Goal: Task Accomplishment & Management: Complete application form

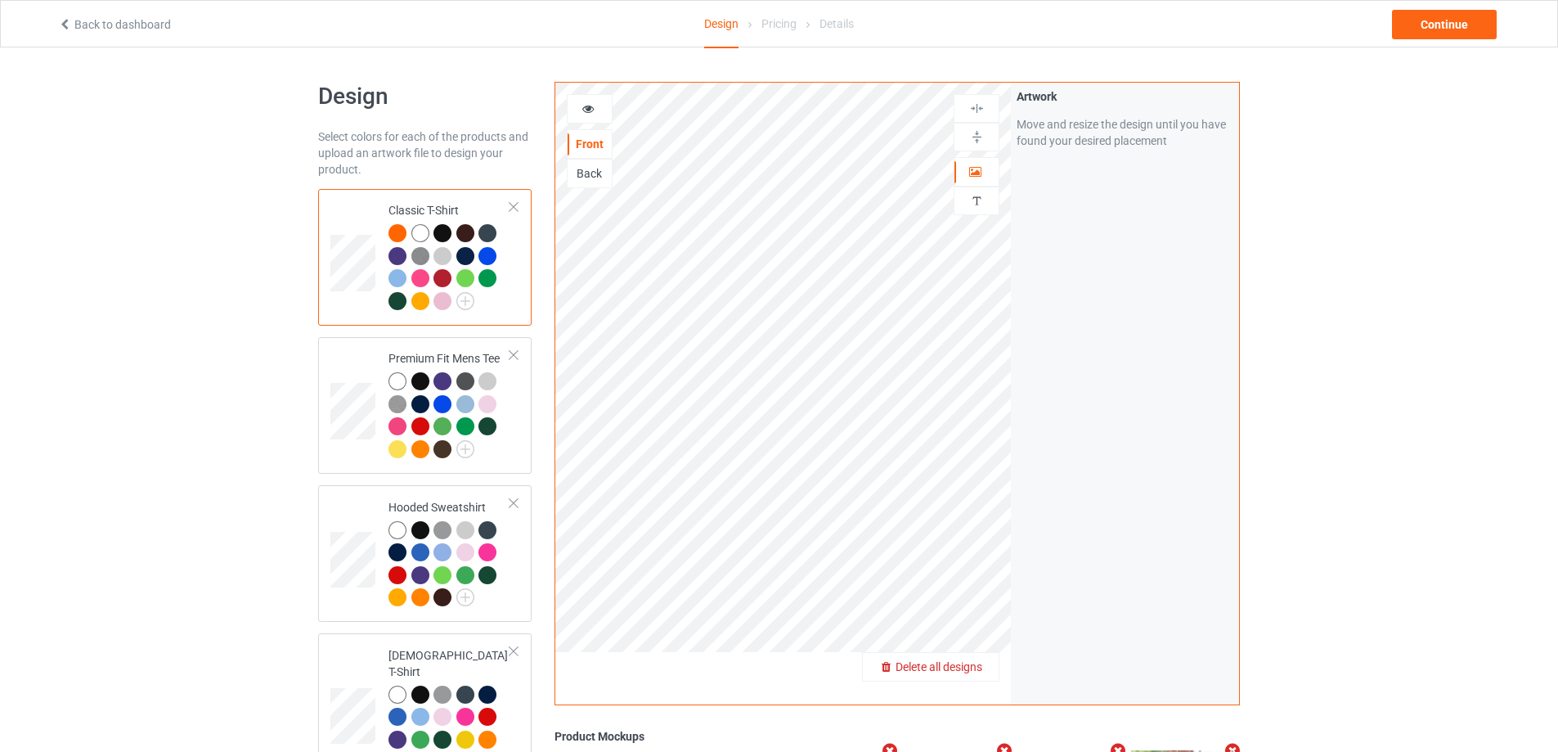
click at [985, 663] on div "Delete all designs" at bounding box center [931, 666] width 136 height 16
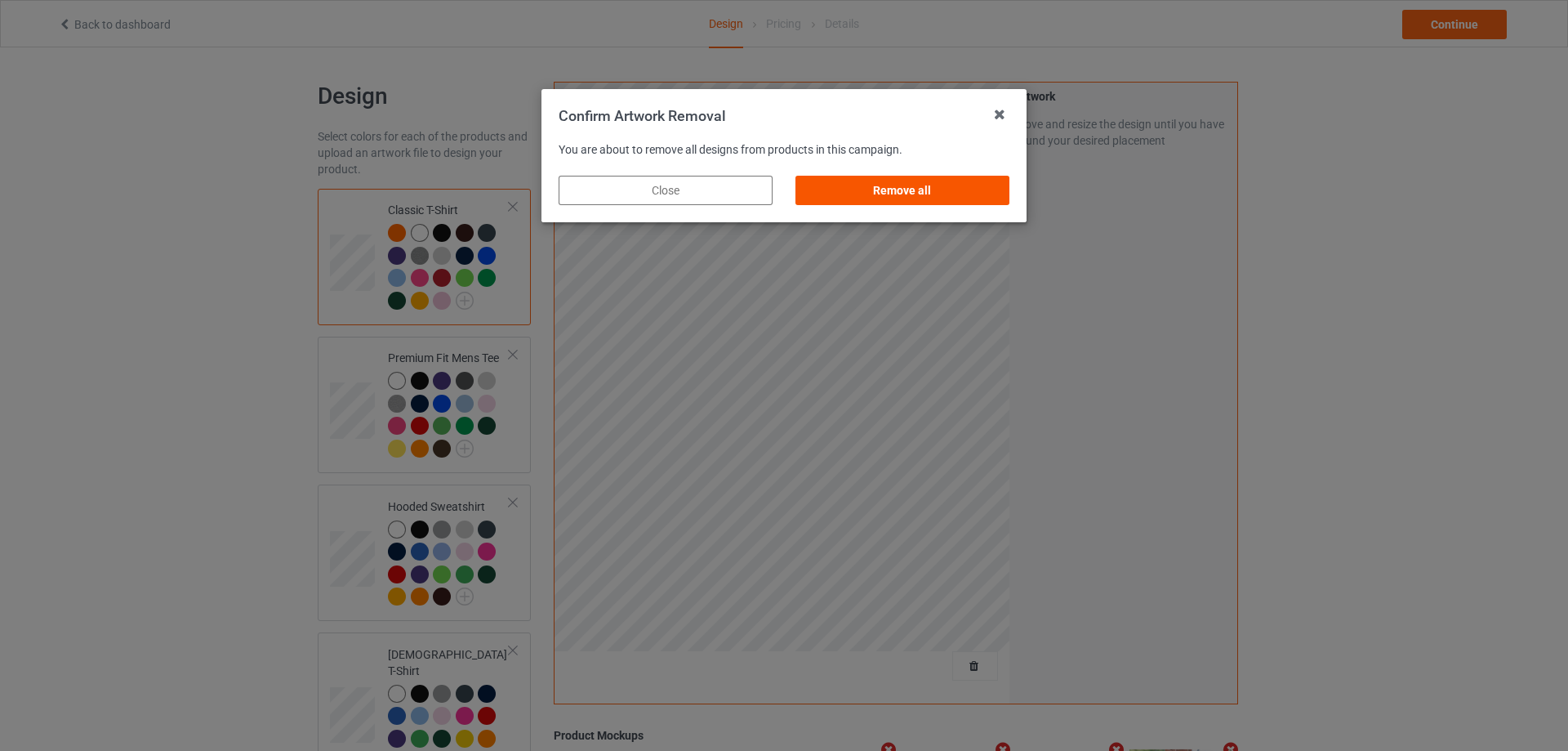
click at [966, 182] on div "Remove all" at bounding box center [903, 190] width 214 height 29
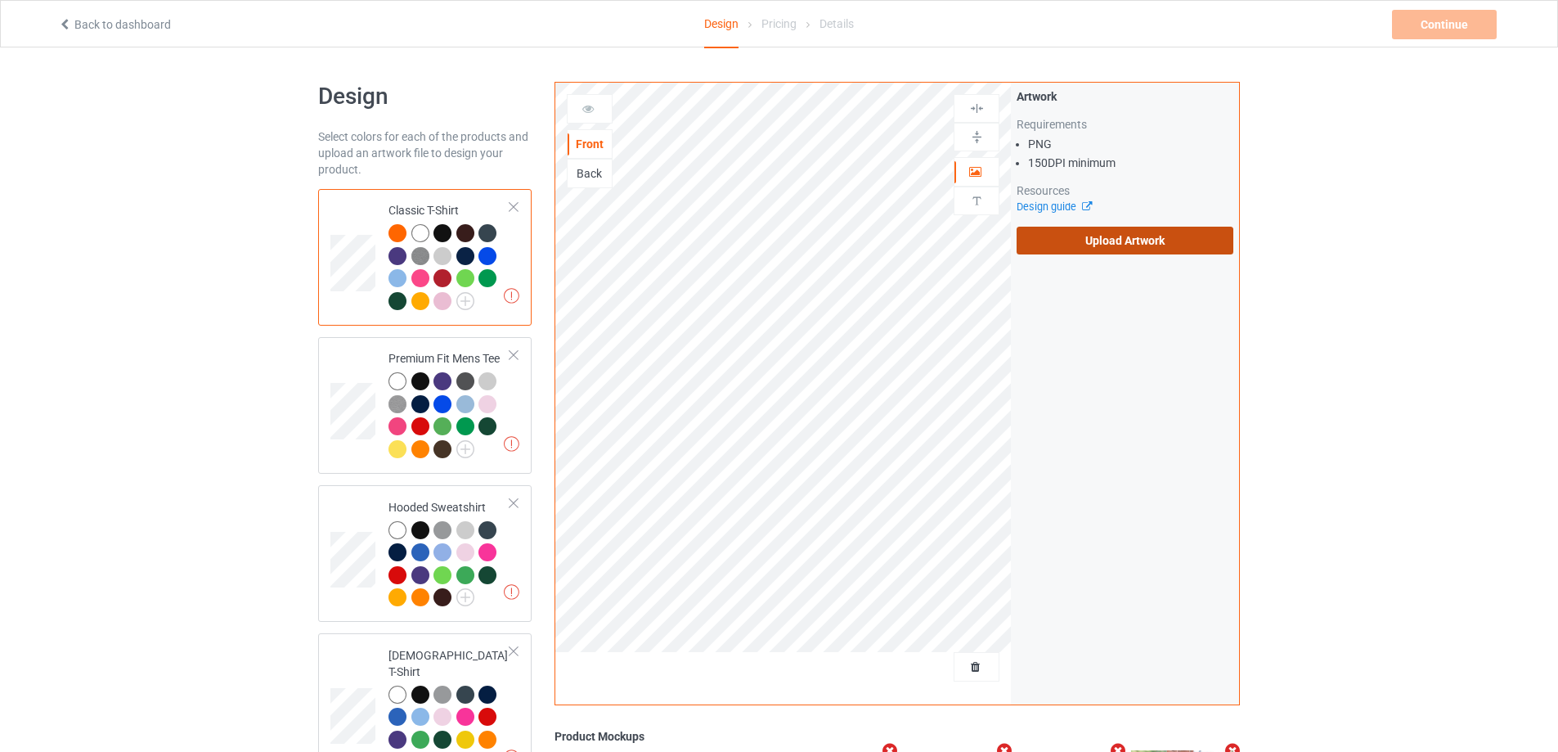
click at [1090, 253] on label "Upload Artwork" at bounding box center [1125, 241] width 217 height 28
click at [0, 0] on input "Upload Artwork" at bounding box center [0, 0] width 0 height 0
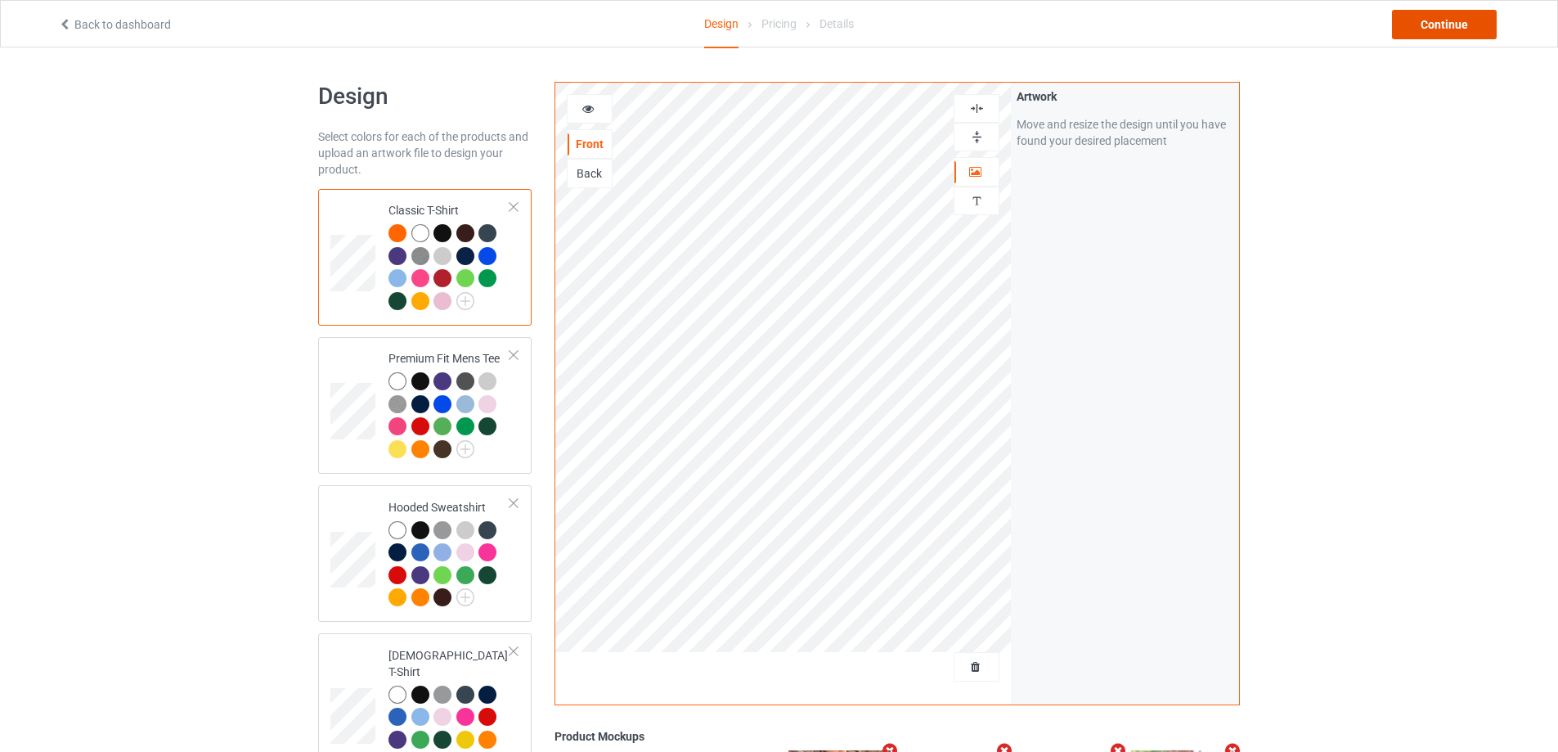
click at [1476, 23] on div "Continue" at bounding box center [1444, 24] width 105 height 29
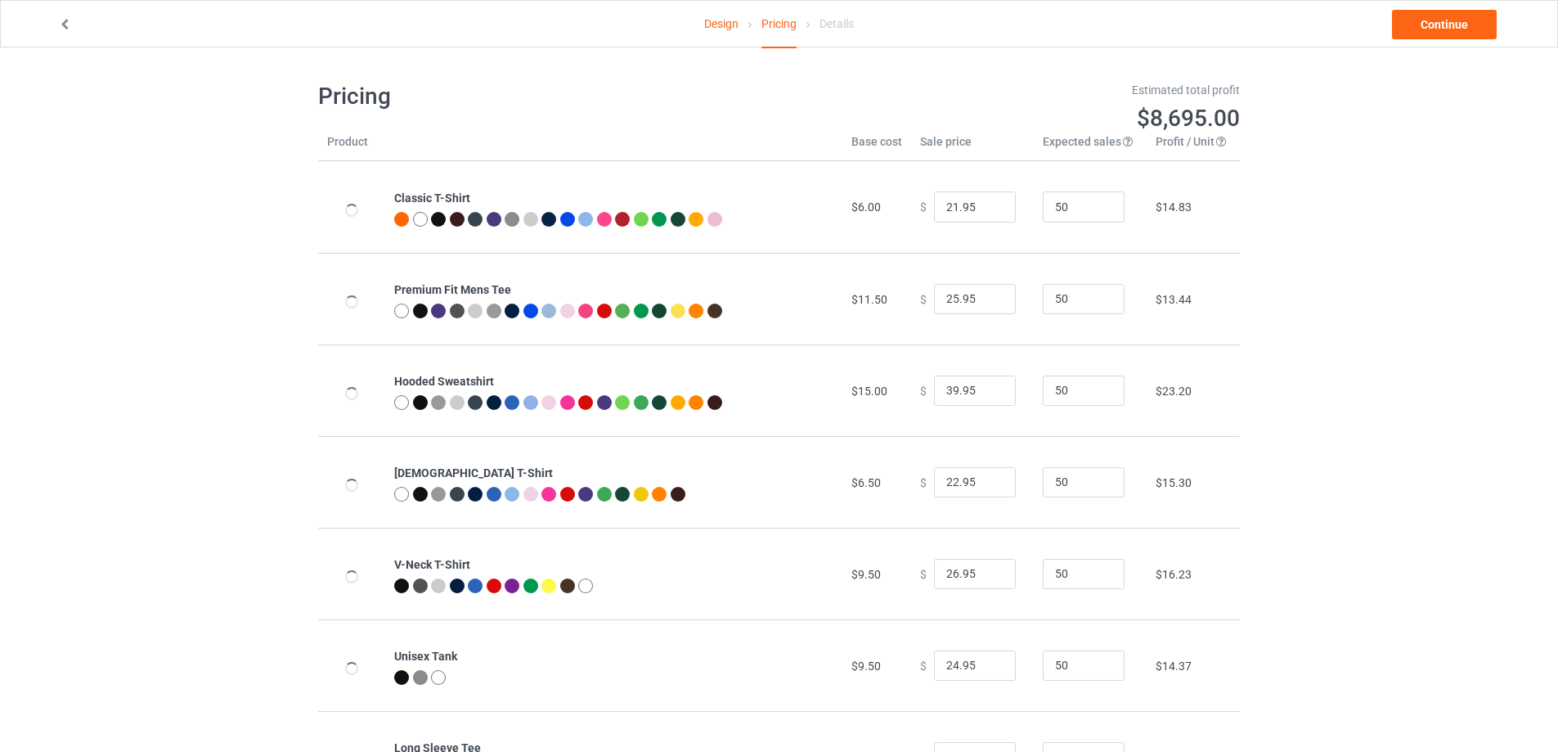
click at [722, 22] on link "Design" at bounding box center [721, 24] width 34 height 46
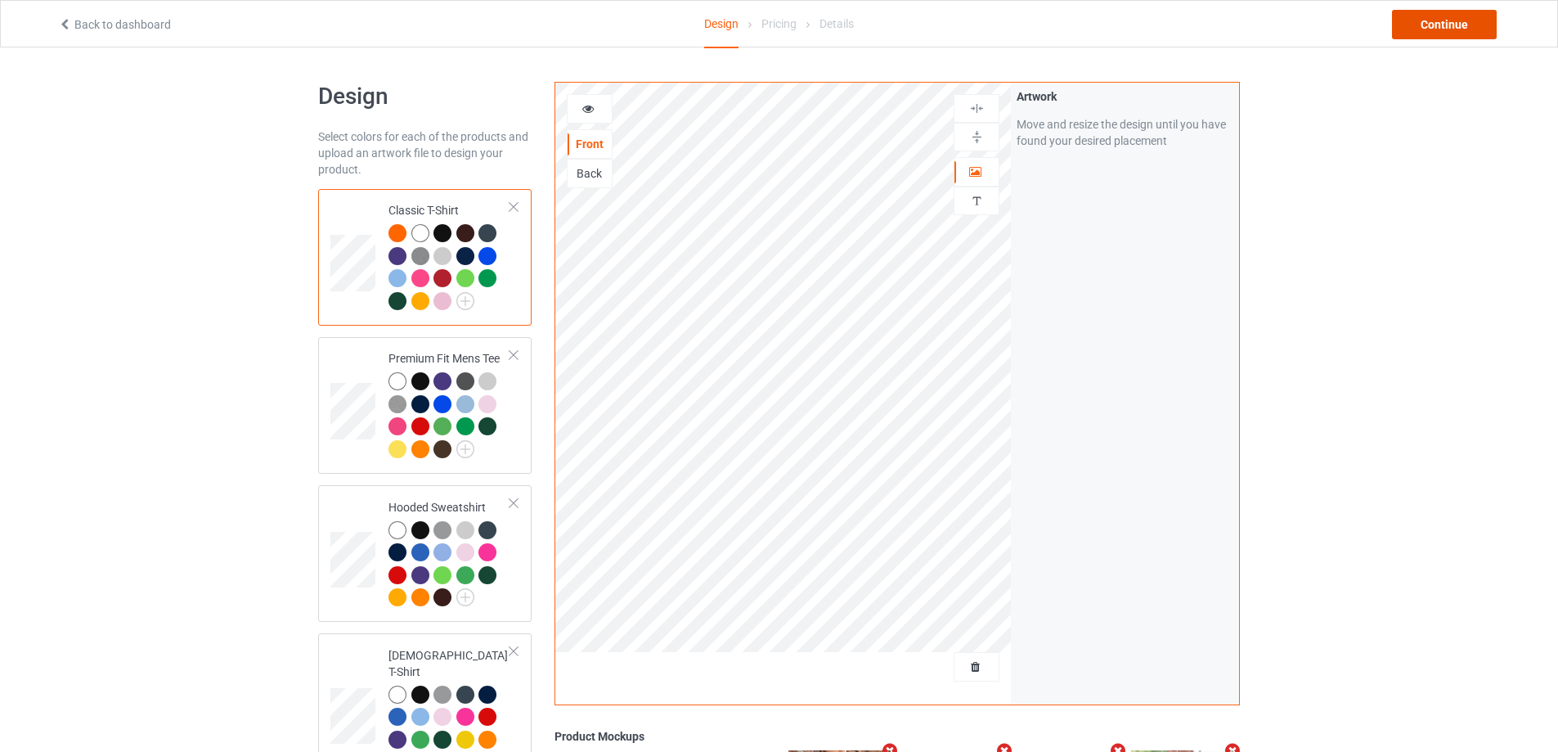
click at [1450, 30] on div "Continue" at bounding box center [1444, 24] width 105 height 29
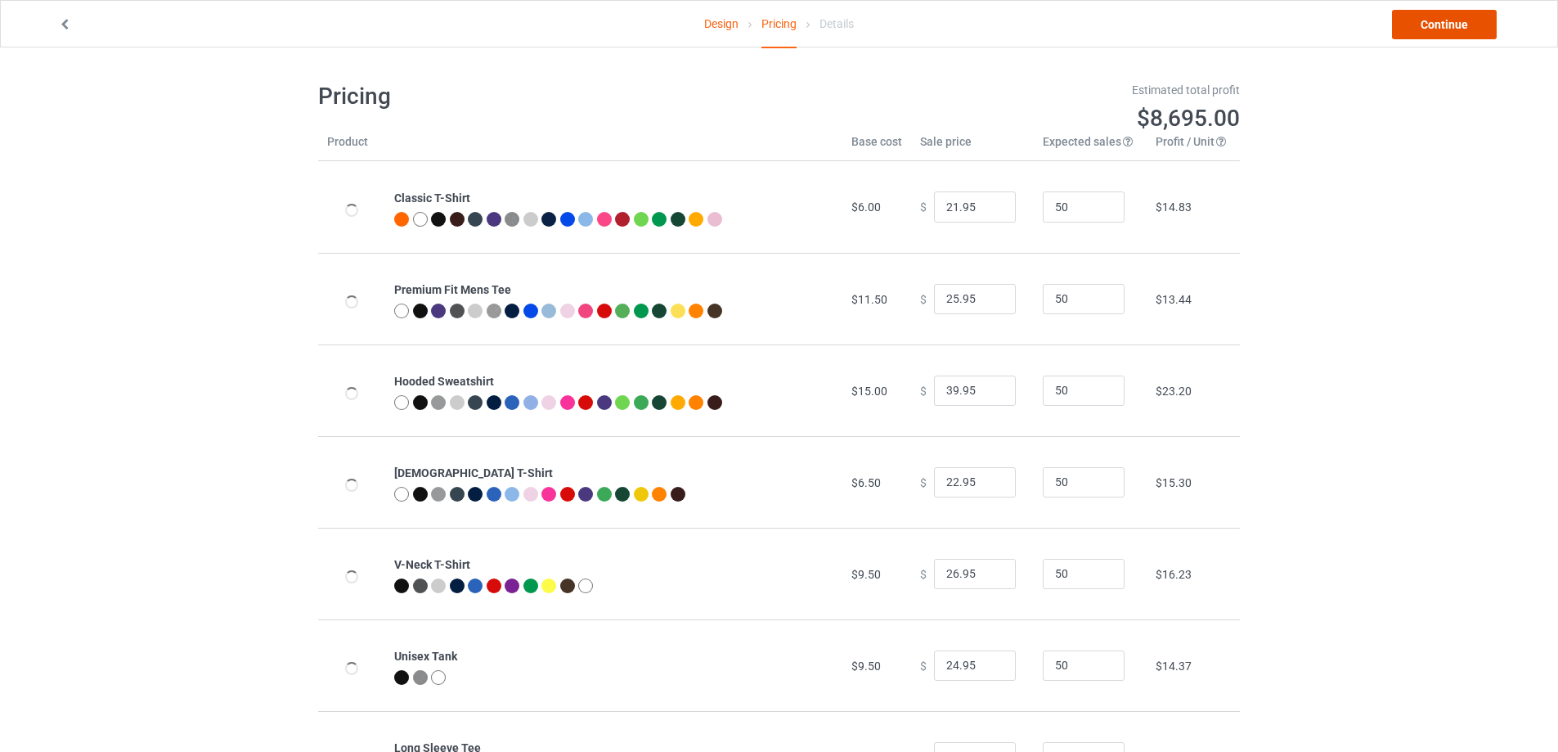
click at [1450, 30] on link "Continue" at bounding box center [1444, 24] width 105 height 29
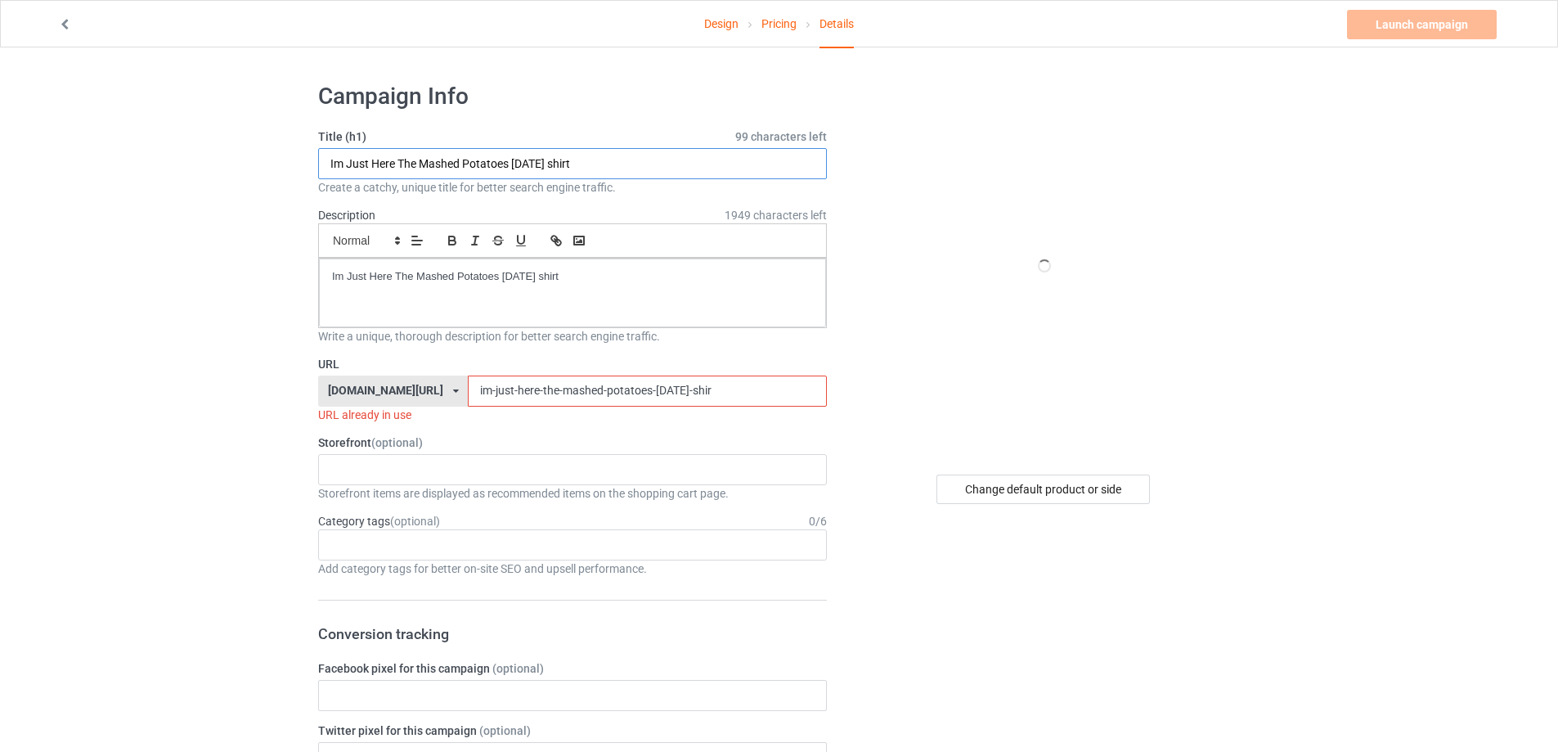
drag, startPoint x: 593, startPoint y: 163, endPoint x: 536, endPoint y: 280, distance: 130.2
paste input "Uh-Oh Better Get Flacco"
type input "Uh-Oh Better Get Flacco shirt"
drag, startPoint x: 194, startPoint y: 258, endPoint x: 182, endPoint y: 258, distance: 12.3
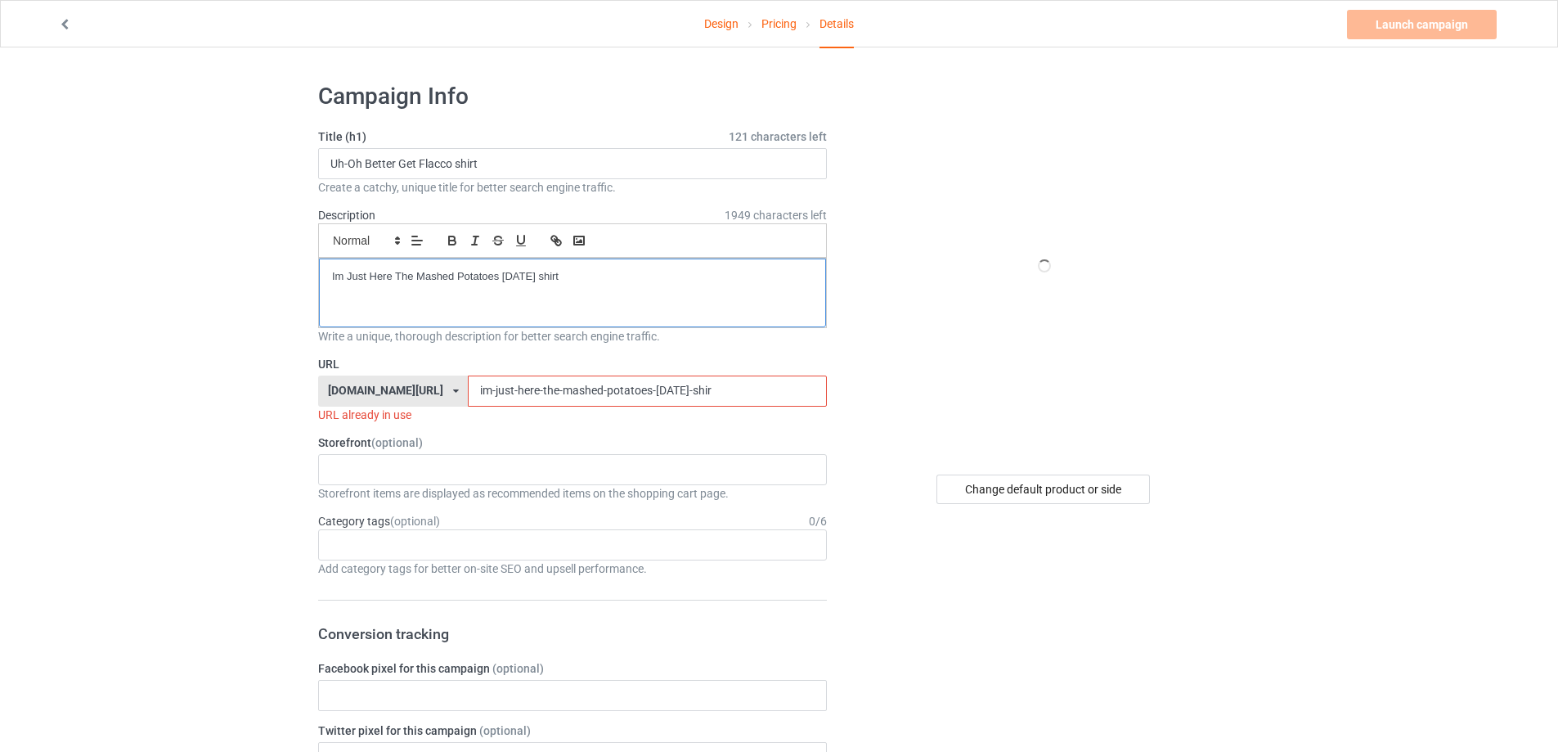
drag, startPoint x: 718, startPoint y: 388, endPoint x: 240, endPoint y: 365, distance: 478.2
paste input "uh-oh-better-get-flacco-shirt"
paste input "uh-oh-better-get-flac"
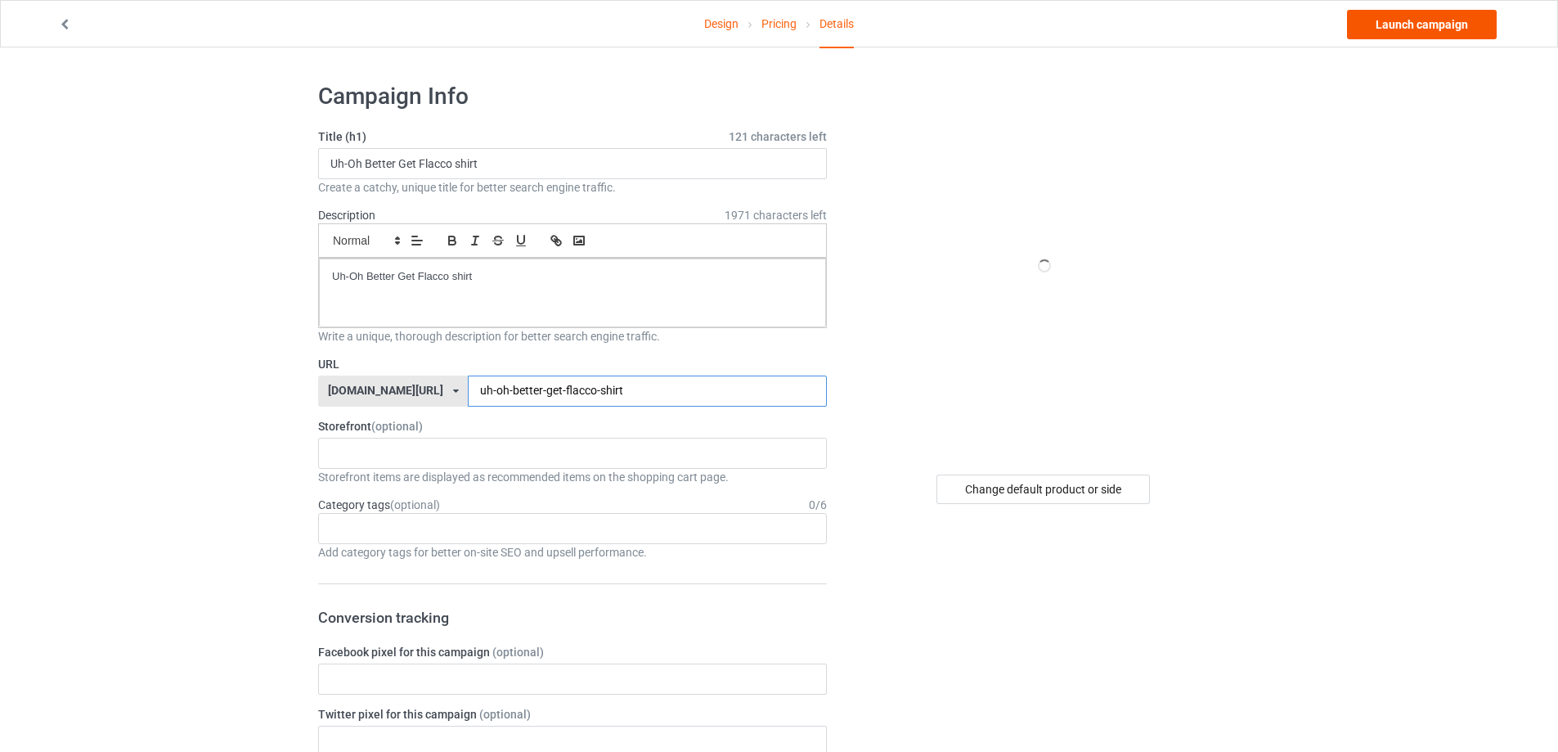
type input "uh-oh-better-get-flacco-shirt"
click at [1469, 31] on link "Launch campaign" at bounding box center [1422, 24] width 150 height 29
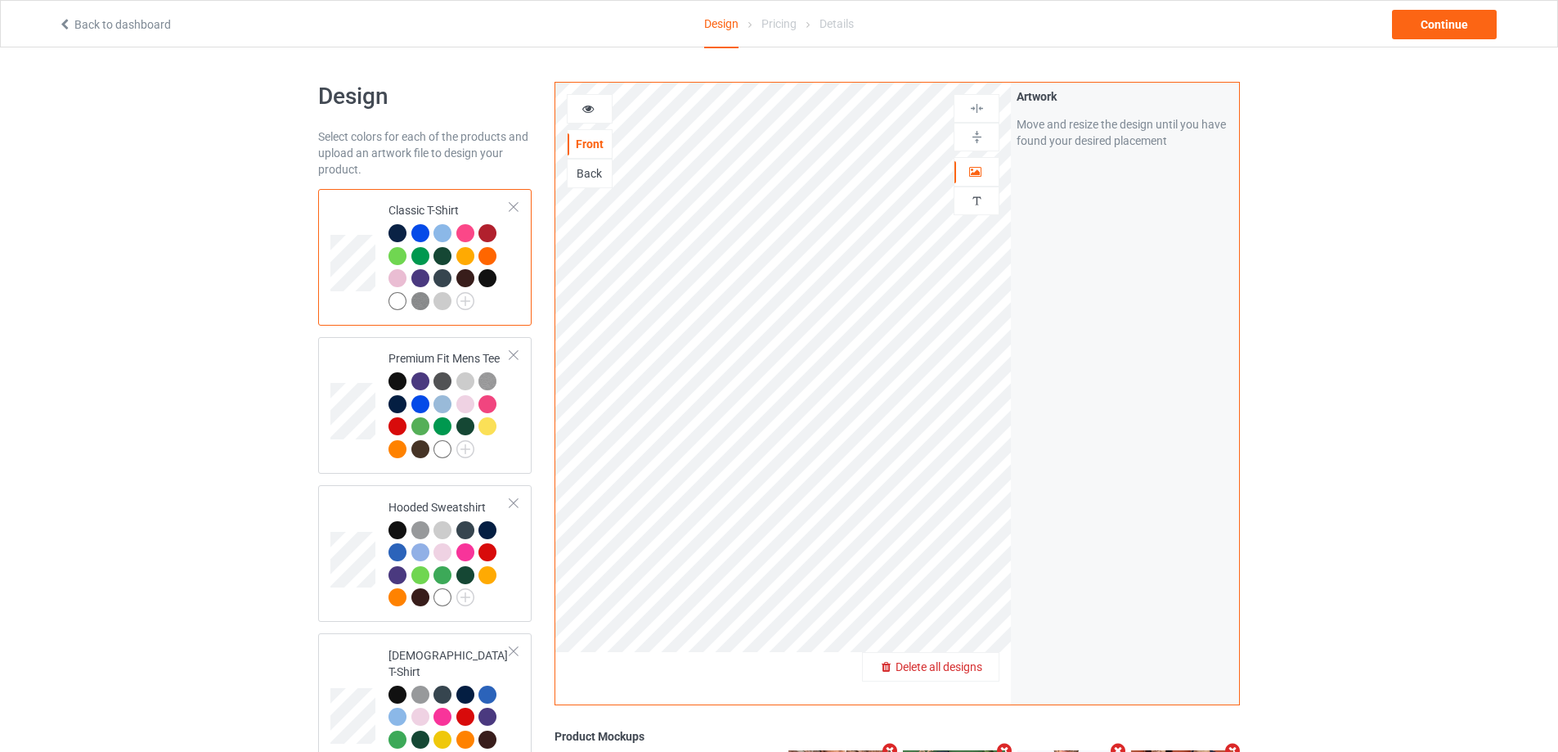
click at [971, 667] on span "Delete all designs" at bounding box center [939, 666] width 87 height 13
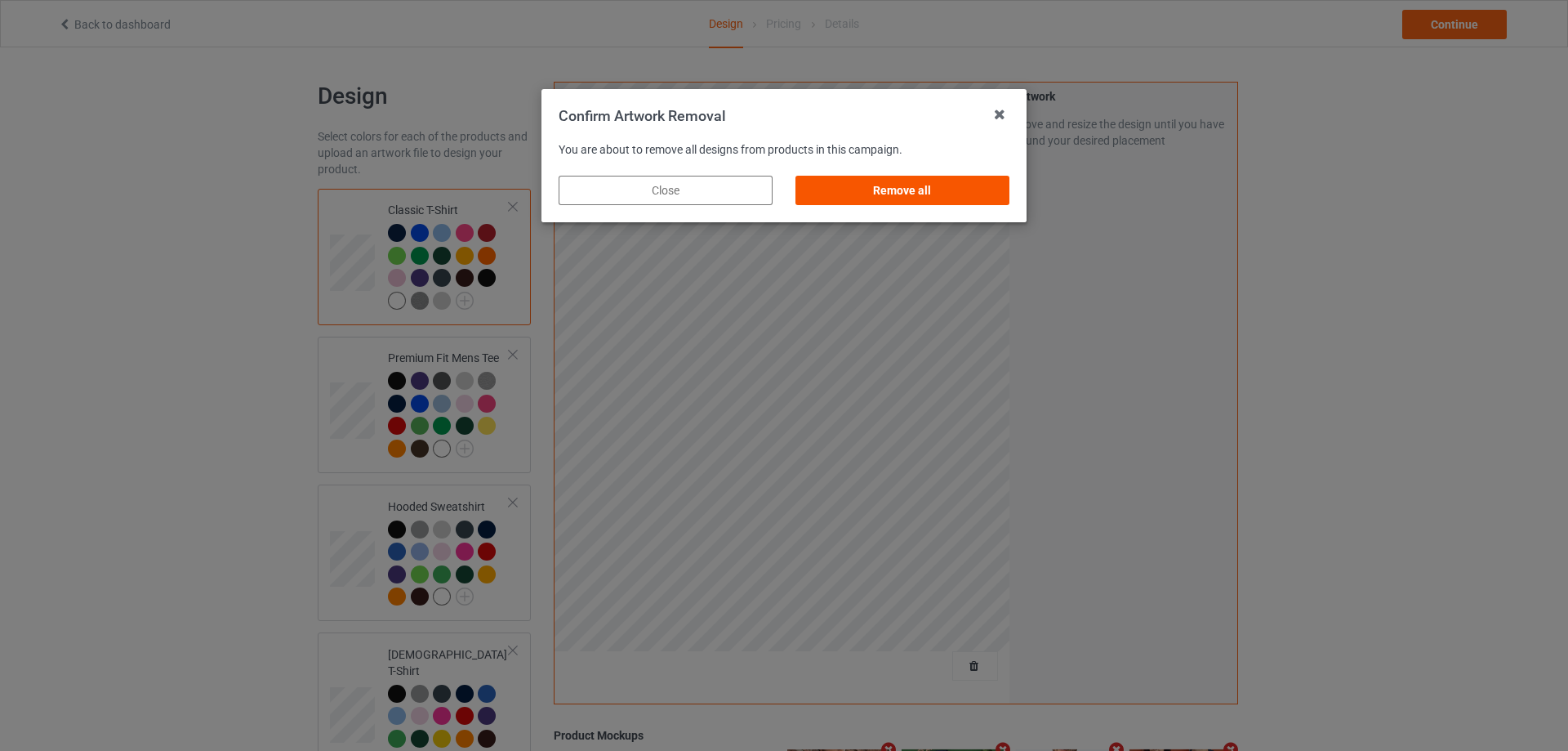
click at [940, 190] on div "Remove all" at bounding box center [903, 190] width 214 height 29
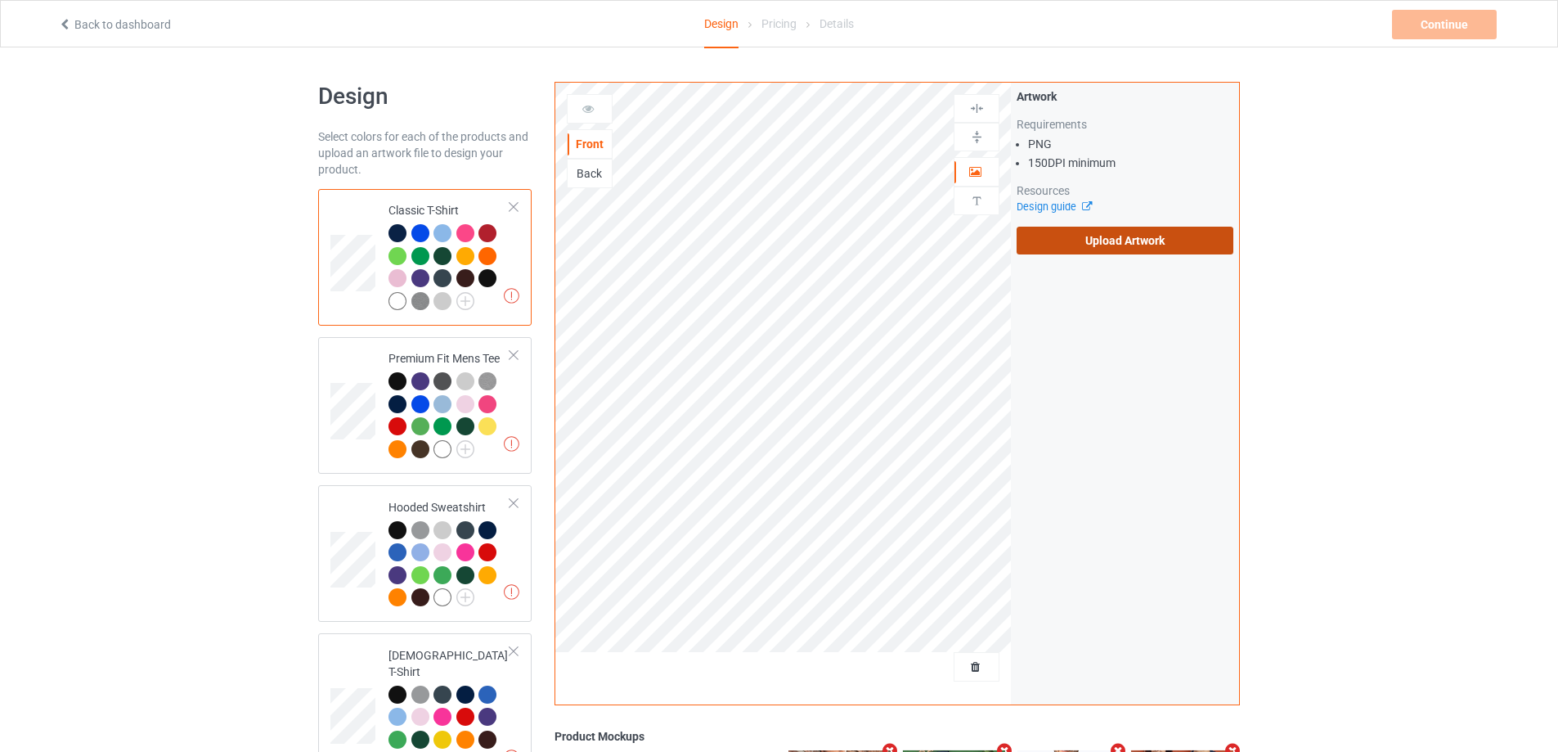
click at [1084, 243] on label "Upload Artwork" at bounding box center [1125, 241] width 217 height 28
click at [0, 0] on input "Upload Artwork" at bounding box center [0, 0] width 0 height 0
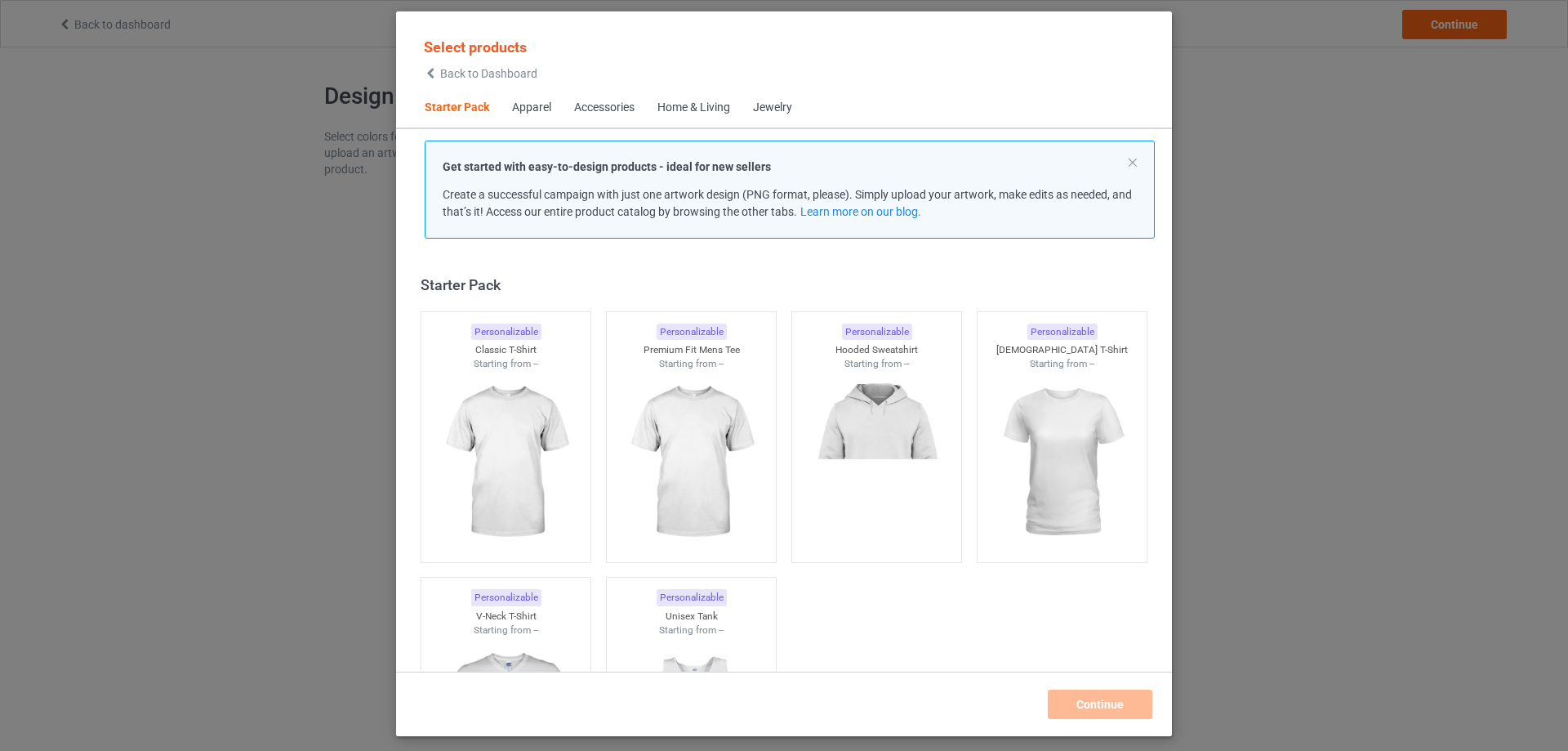
scroll to position [21, 0]
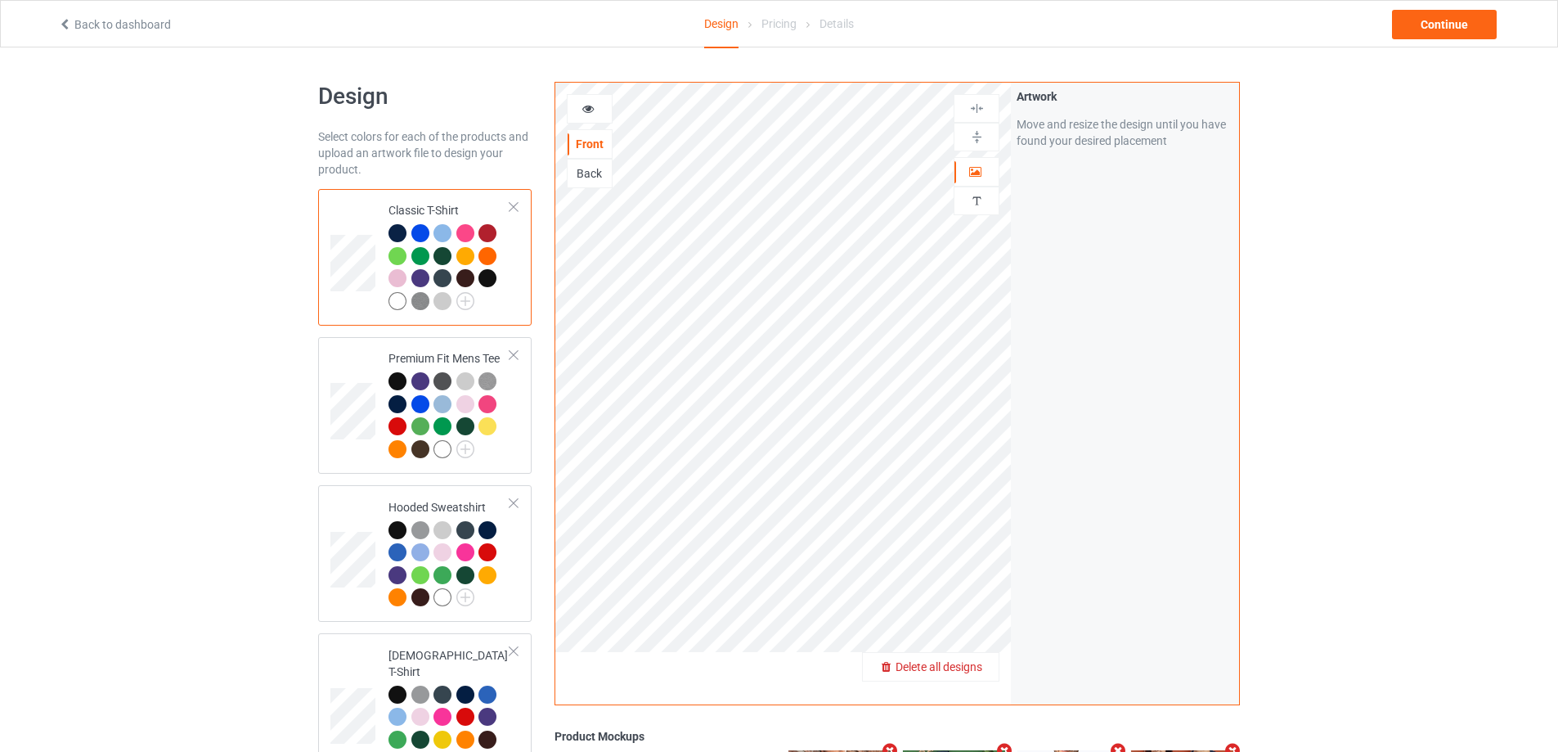
click at [963, 672] on span "Delete all designs" at bounding box center [939, 666] width 87 height 13
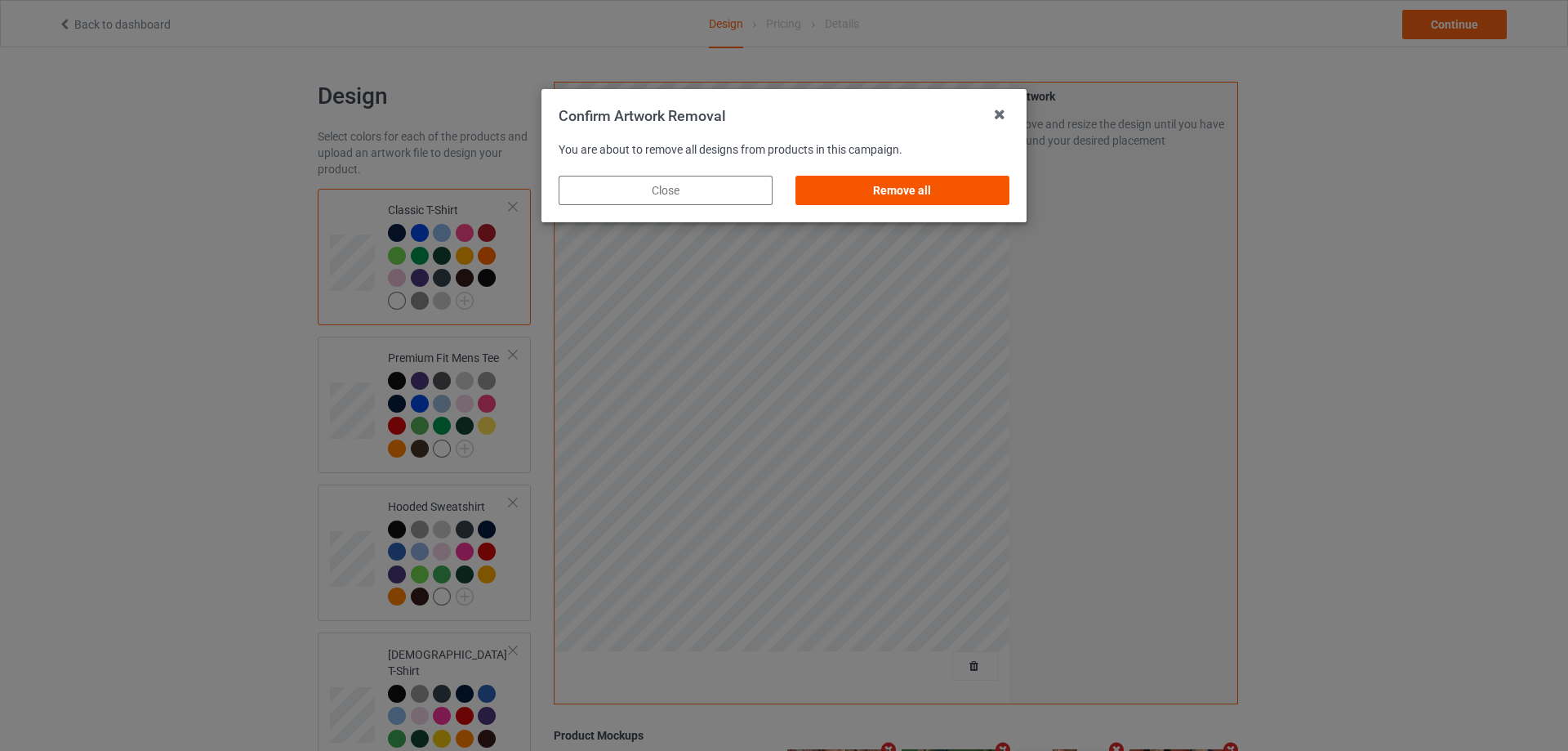
click at [965, 187] on div "Remove all" at bounding box center [903, 190] width 214 height 29
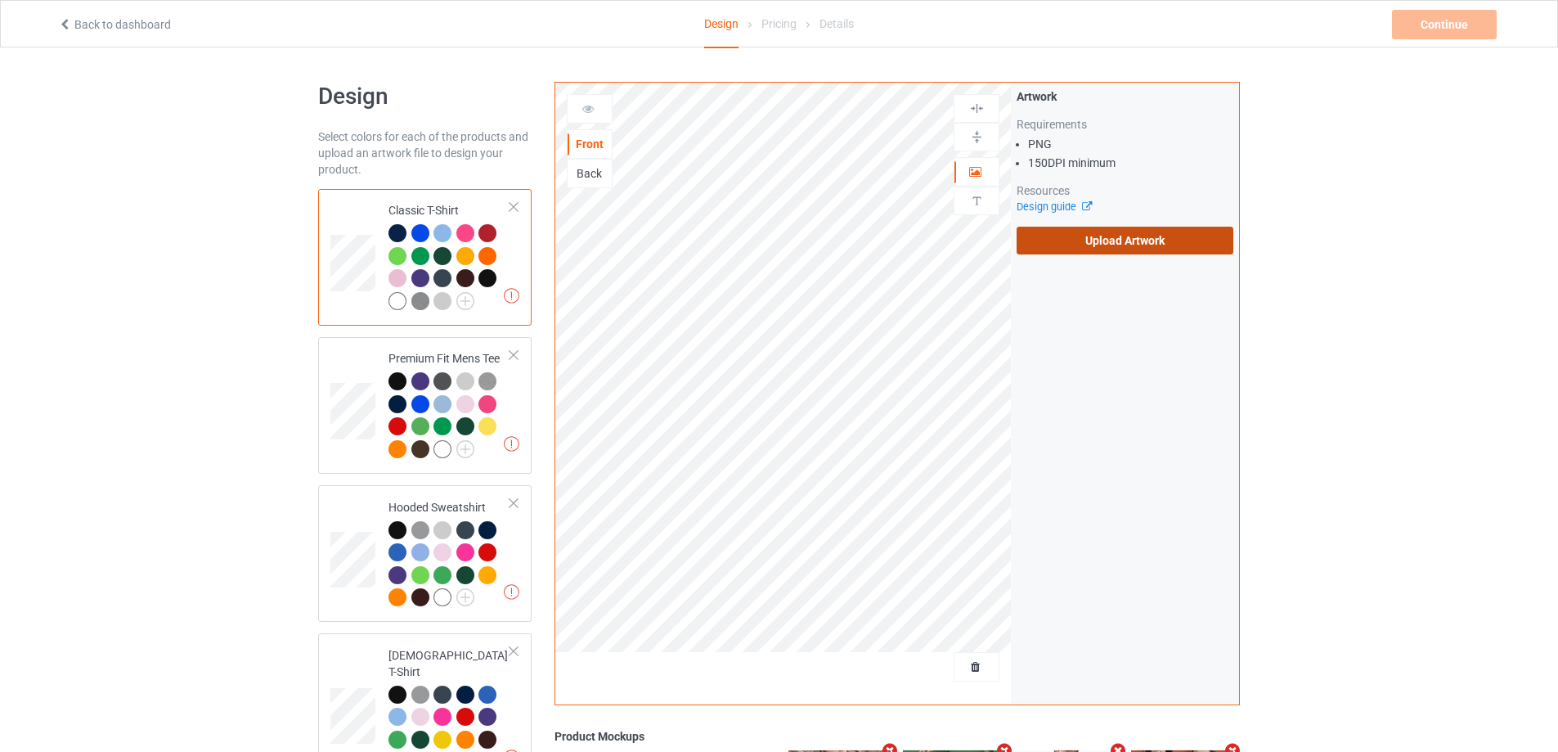
click at [1108, 248] on label "Upload Artwork" at bounding box center [1125, 241] width 217 height 28
click at [0, 0] on input "Upload Artwork" at bounding box center [0, 0] width 0 height 0
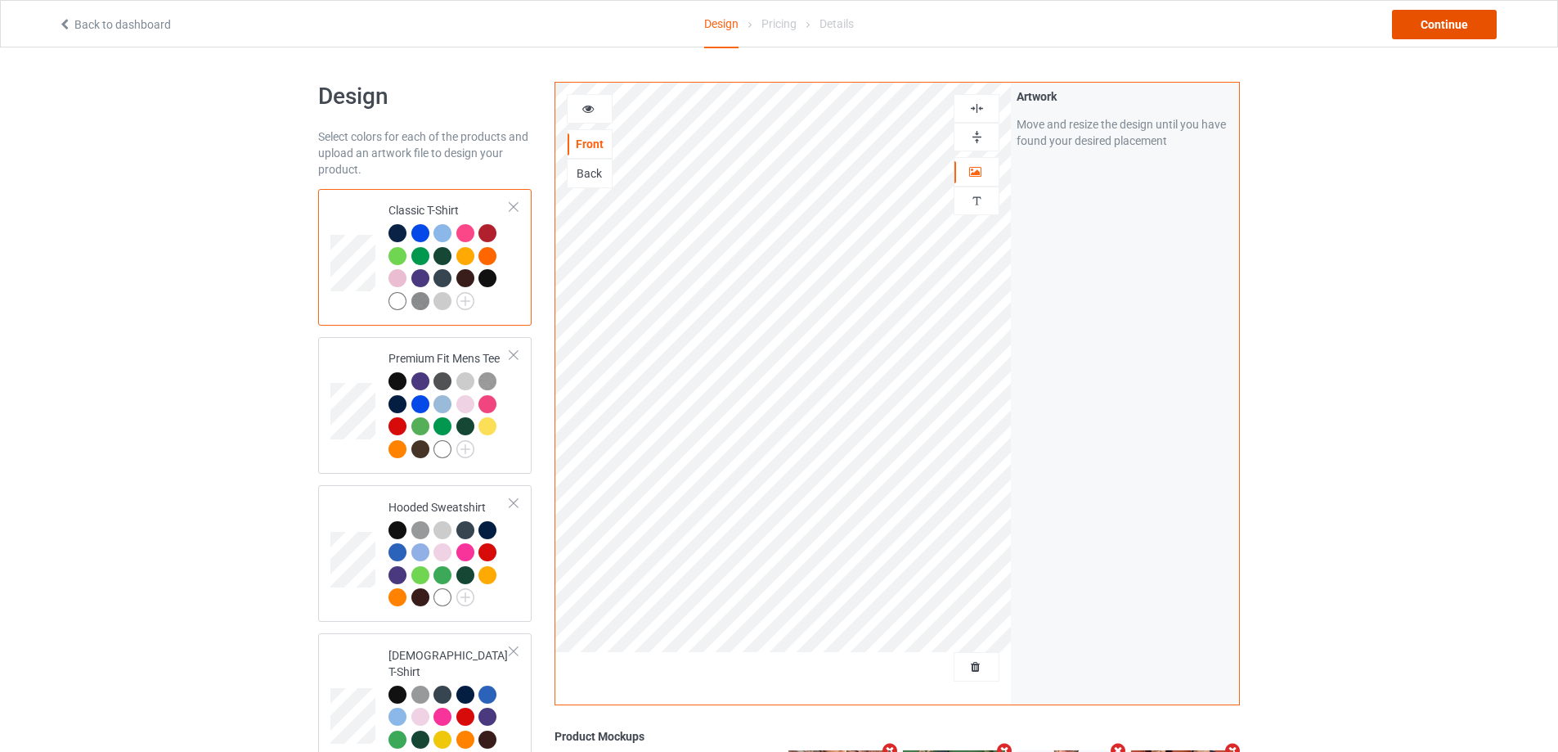
click at [1467, 28] on div "Continue" at bounding box center [1444, 24] width 105 height 29
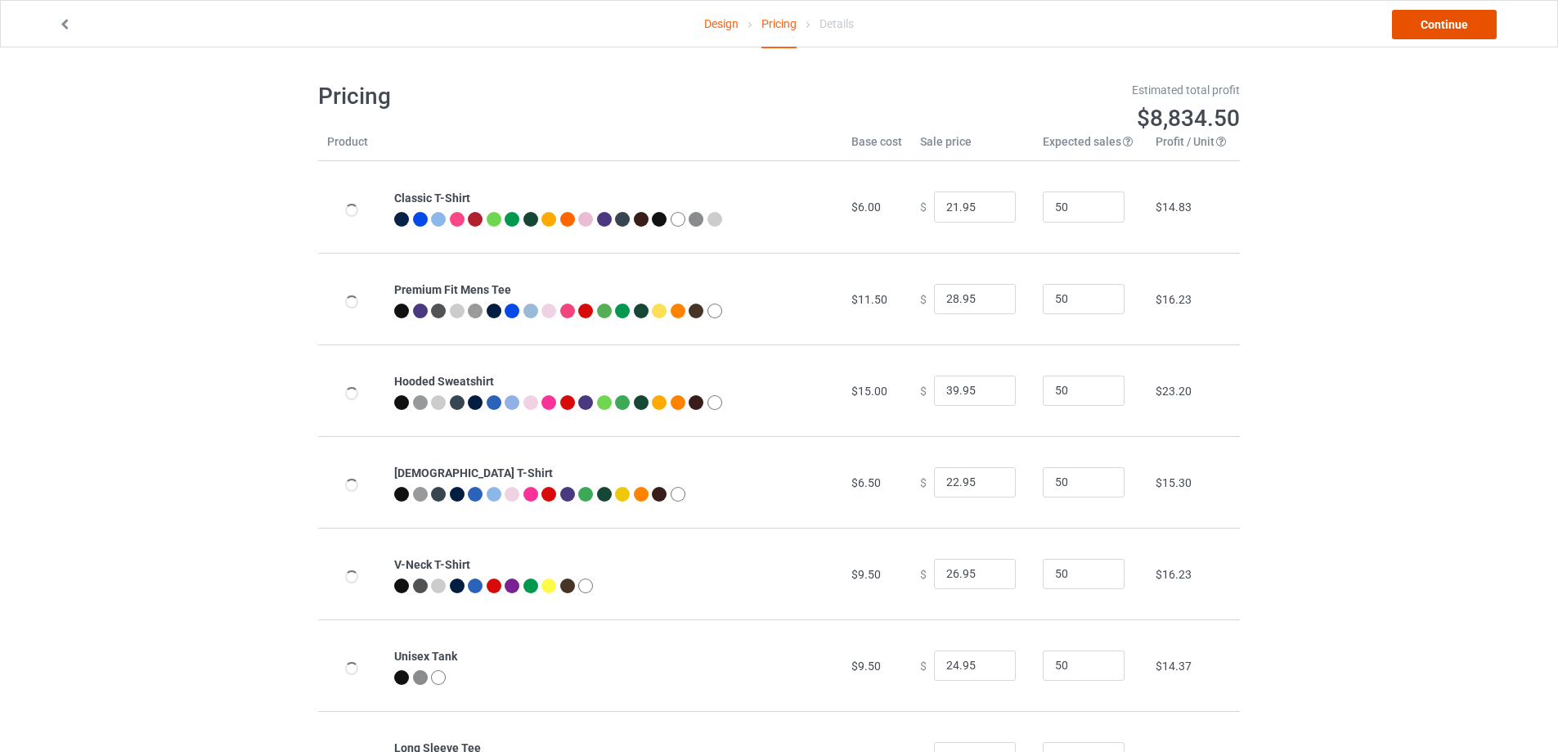
click at [1467, 28] on link "Continue" at bounding box center [1444, 24] width 105 height 29
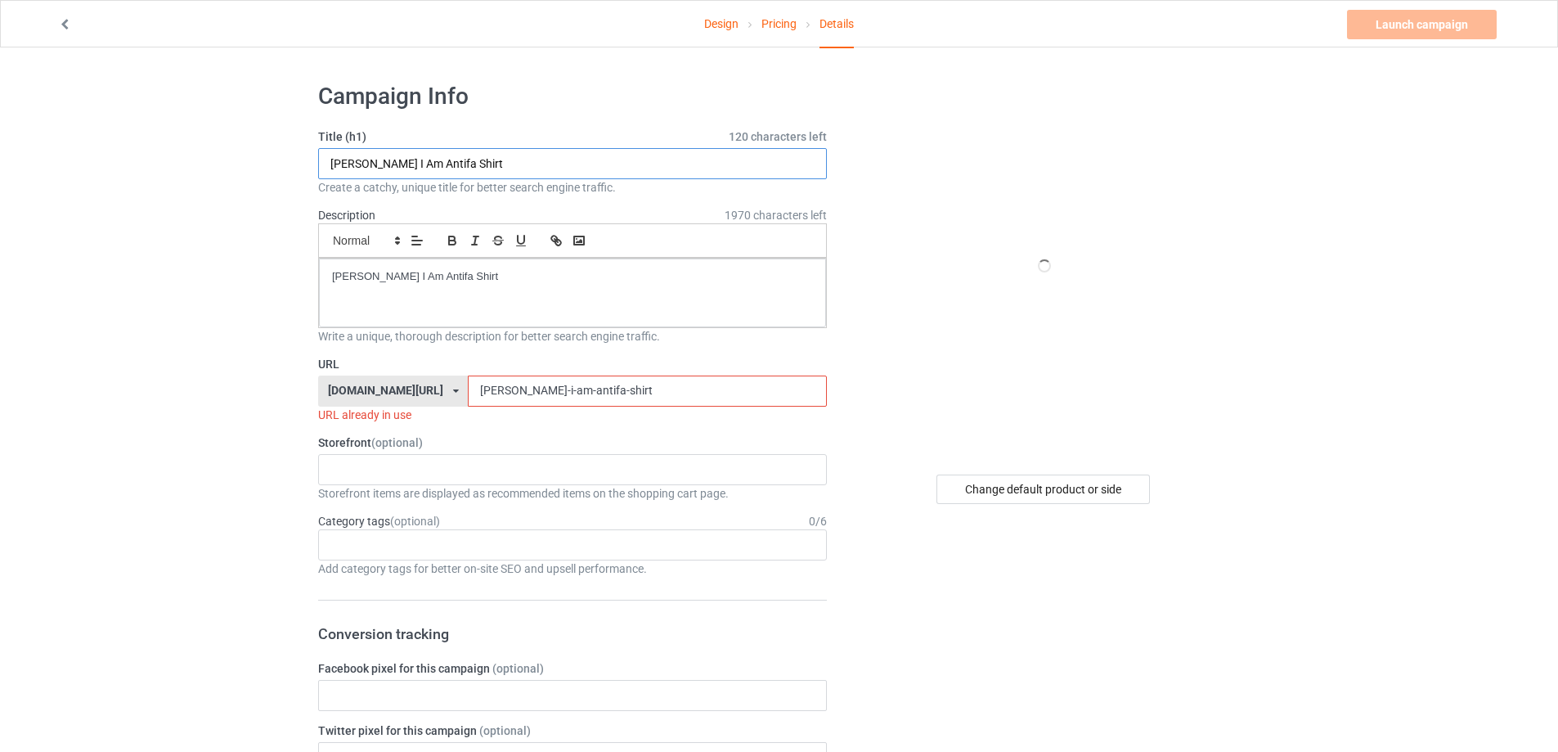
drag, startPoint x: 344, startPoint y: 158, endPoint x: 281, endPoint y: 170, distance: 63.4
paste input "Milwaukee Baseball Fly The L Flag s"
type input "Milwaukee Baseball Fly The L Flag shirt"
drag, startPoint x: 324, startPoint y: 249, endPoint x: 370, endPoint y: 338, distance: 100.2
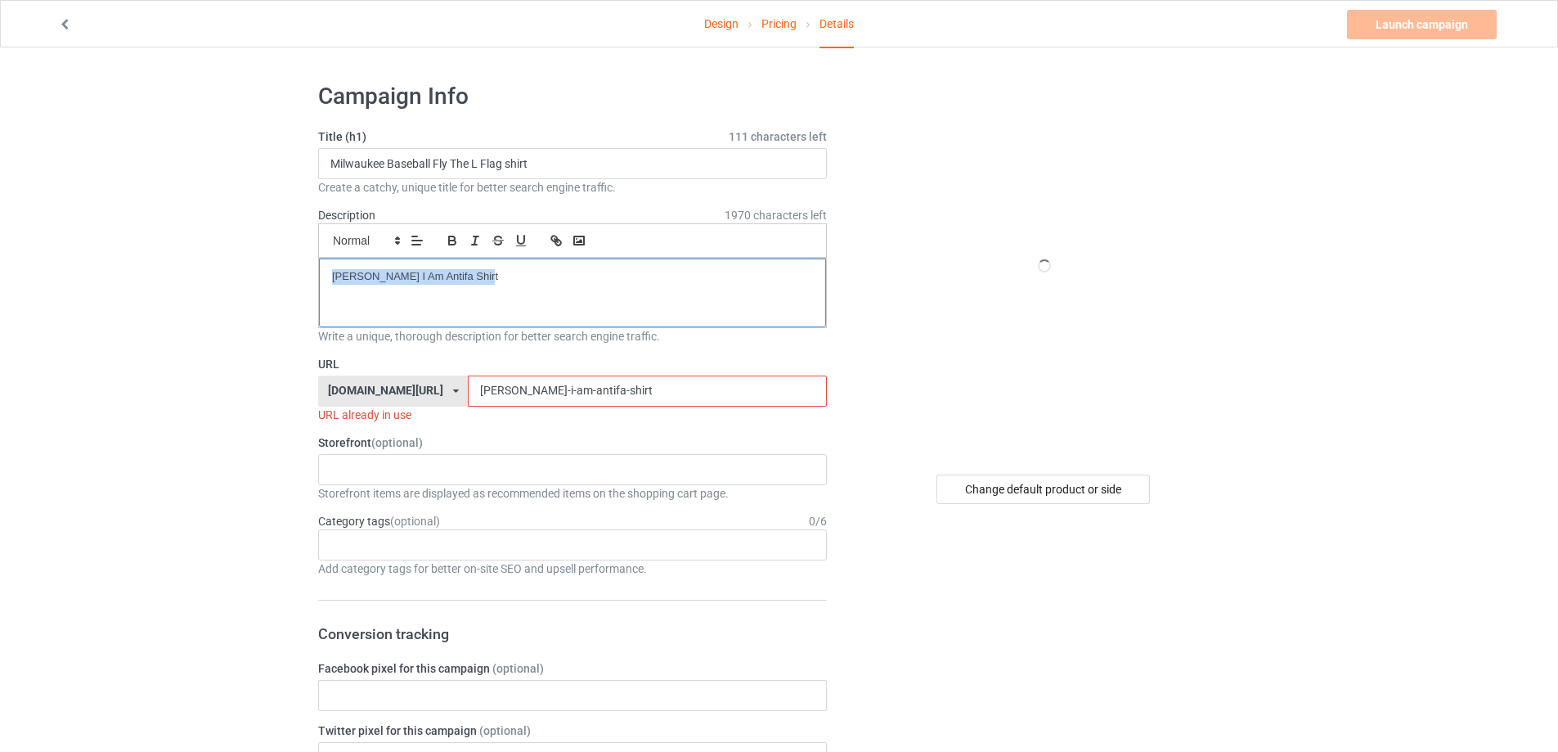
drag, startPoint x: 438, startPoint y: 380, endPoint x: 335, endPoint y: 380, distance: 103.1
click at [335, 380] on div "[DOMAIN_NAME][URL] [DOMAIN_NAME][URL] [DOMAIN_NAME][URL] 5cd2f964b197f721e1cad2…" at bounding box center [572, 390] width 509 height 31
paste input "milwaukee-baseball-fly-the-l-flag"
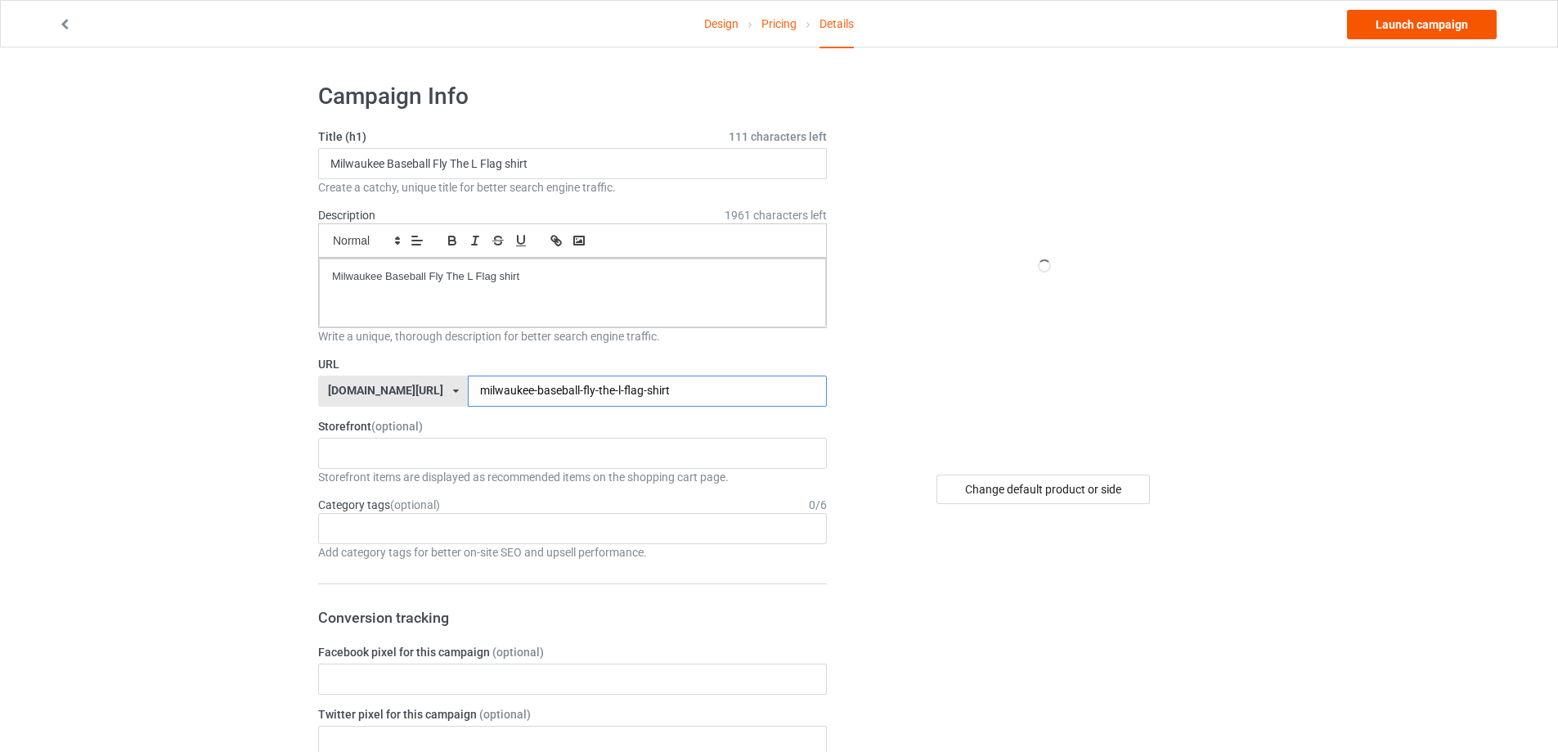
type input "milwaukee-baseball-fly-the-l-flag-shirt"
click at [1444, 24] on link "Launch campaign" at bounding box center [1422, 24] width 150 height 29
